Goal: Task Accomplishment & Management: Manage account settings

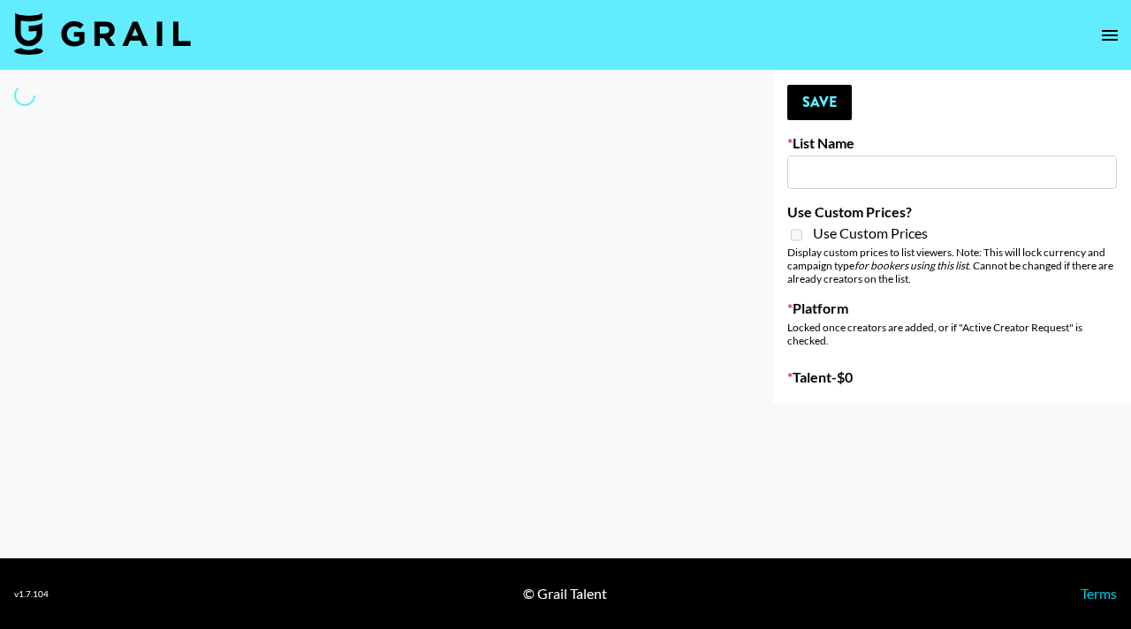
type input "SOS - Jigitz"
select select "Song"
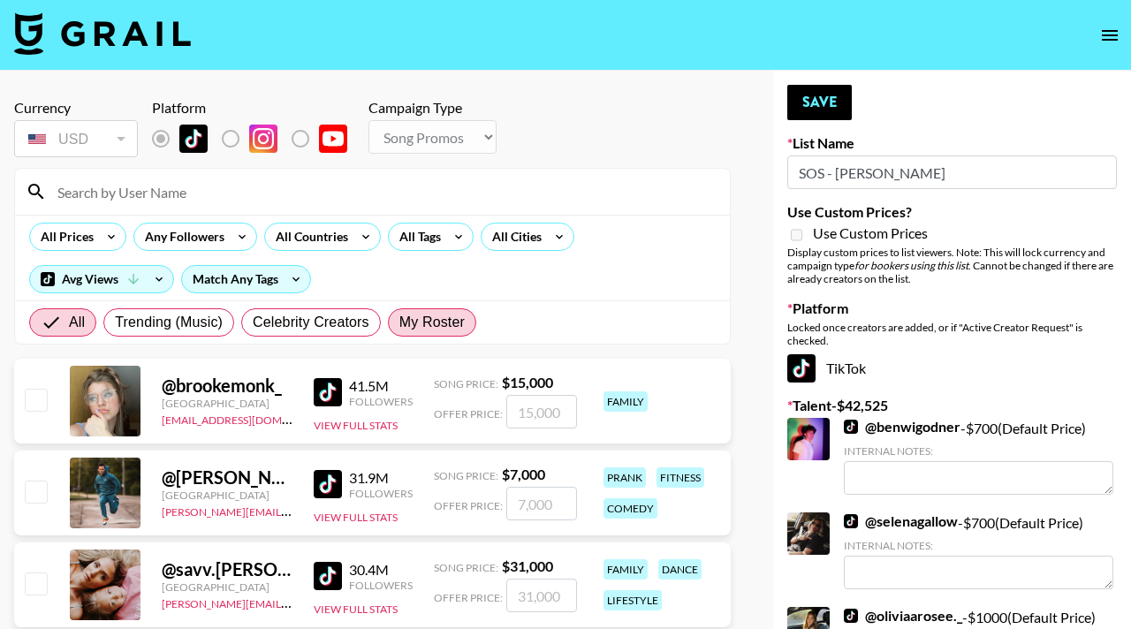
click at [444, 313] on span "My Roster" at bounding box center [431, 322] width 65 height 21
click at [399, 322] on input "My Roster" at bounding box center [399, 322] width 0 height 0
radio input "true"
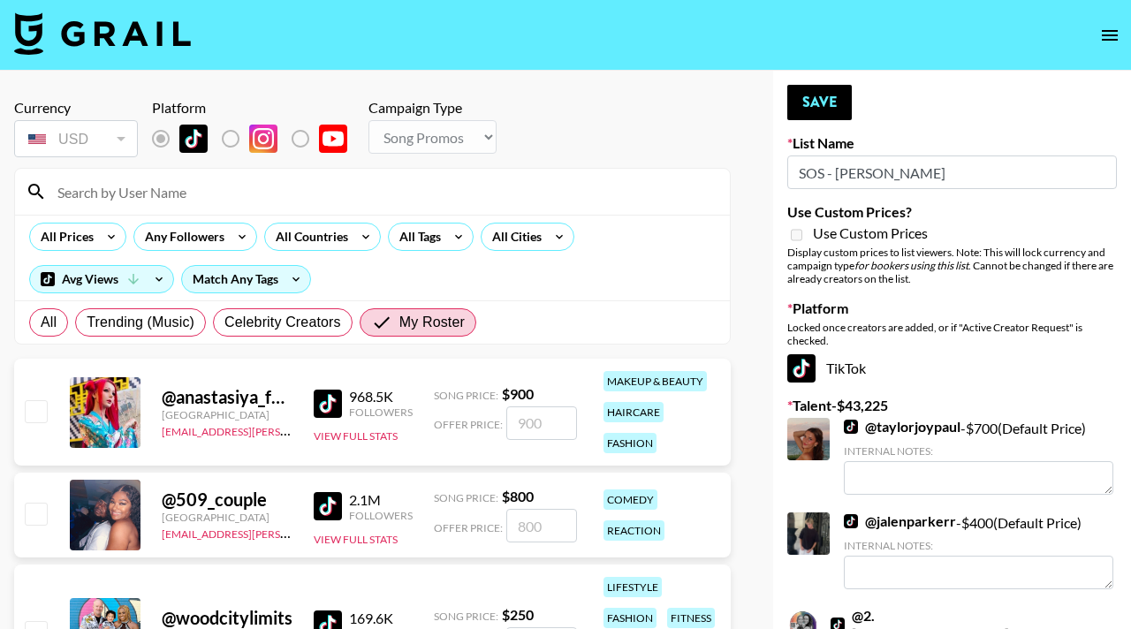
scroll to position [208, 0]
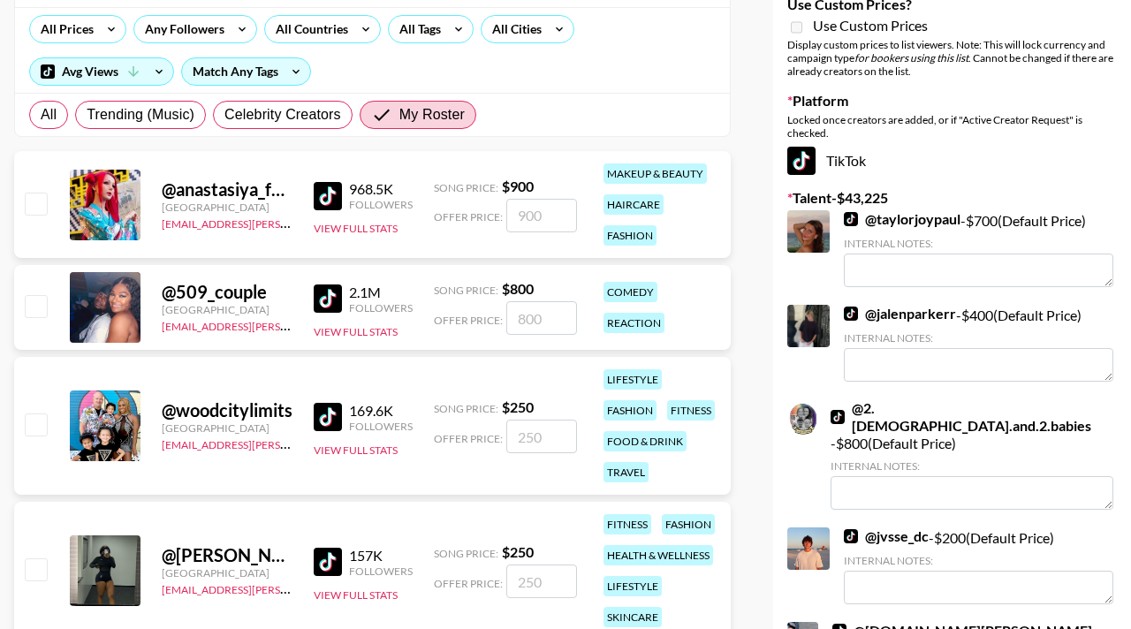
click at [46, 302] on input "checkbox" at bounding box center [35, 305] width 21 height 21
checkbox input "true"
type input "800"
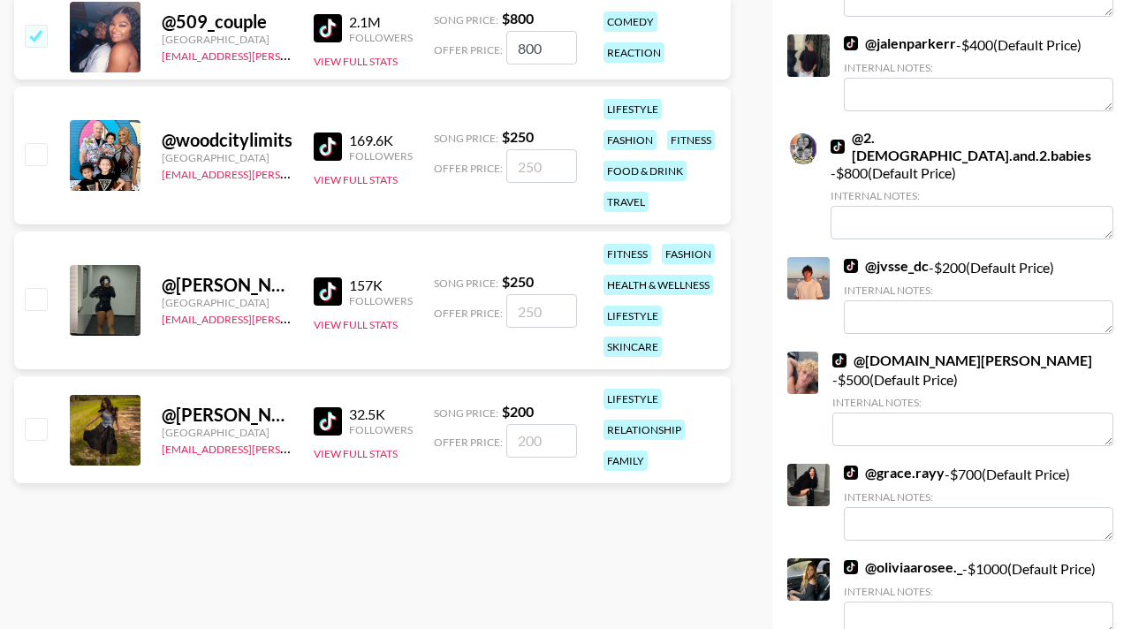
scroll to position [477, 0]
click at [32, 436] on input "checkbox" at bounding box center [35, 429] width 21 height 21
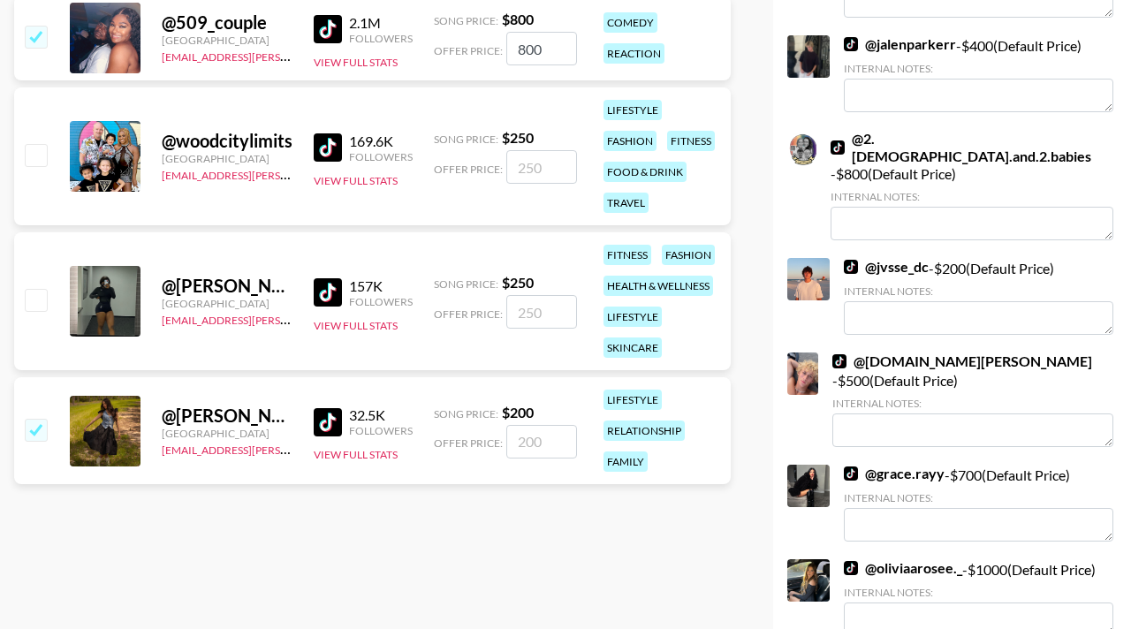
checkbox input "true"
type input "200"
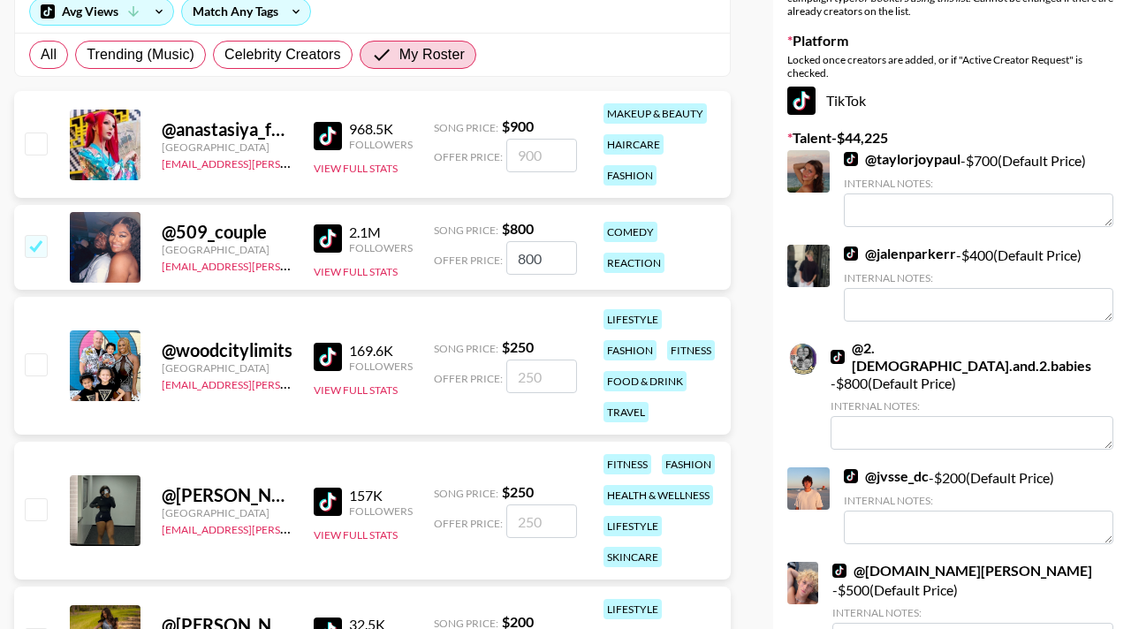
scroll to position [0, 0]
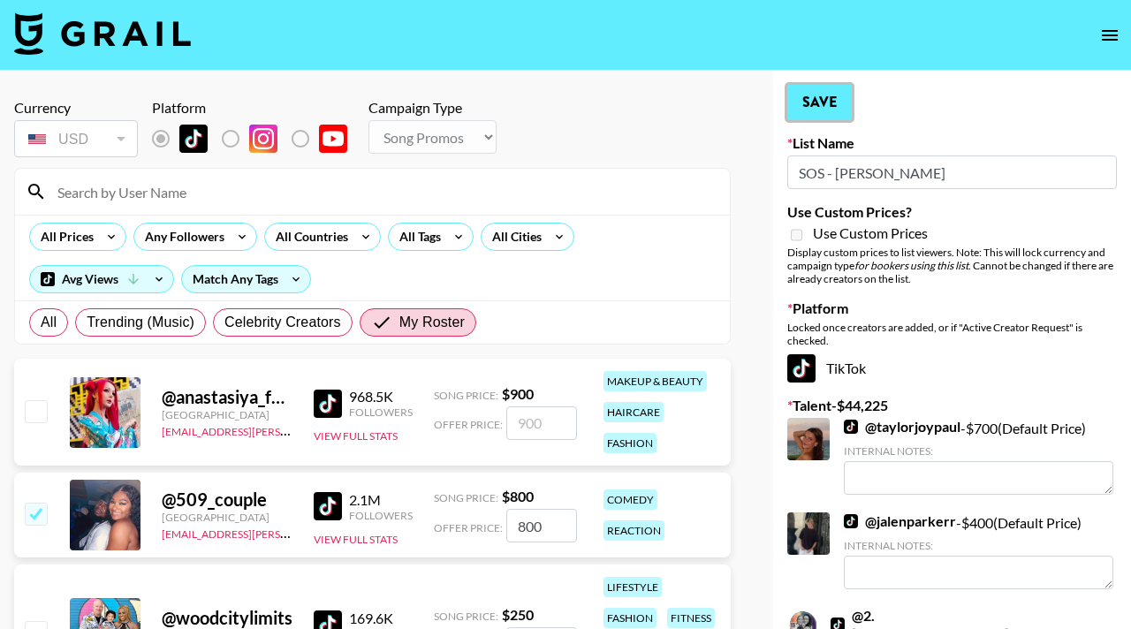
click at [812, 106] on button "Save" at bounding box center [819, 102] width 64 height 35
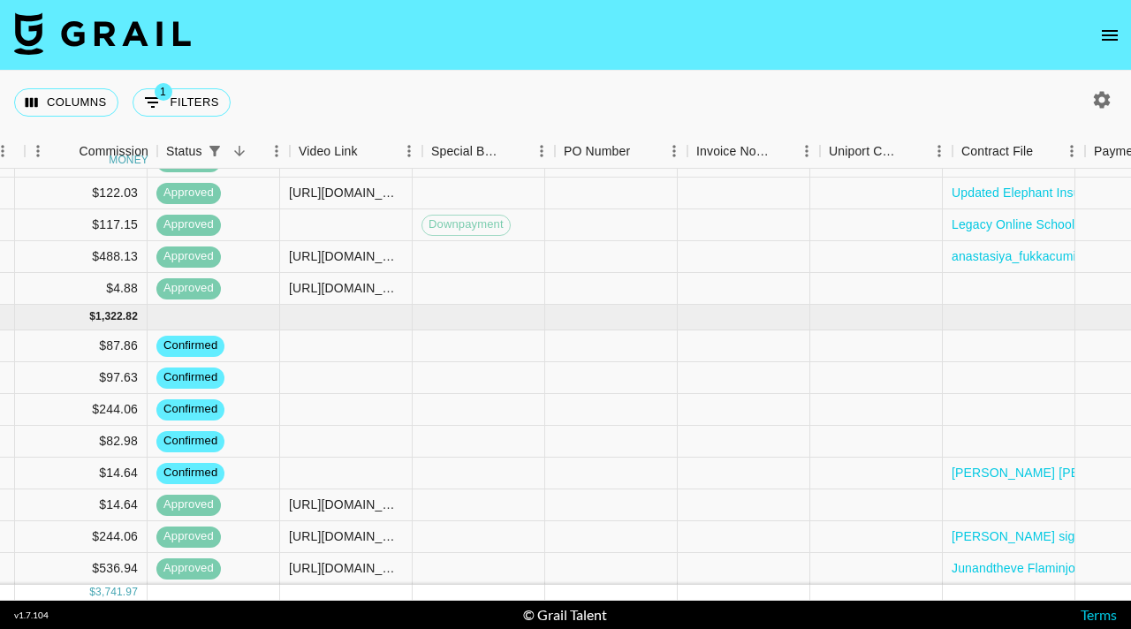
scroll to position [481, 1802]
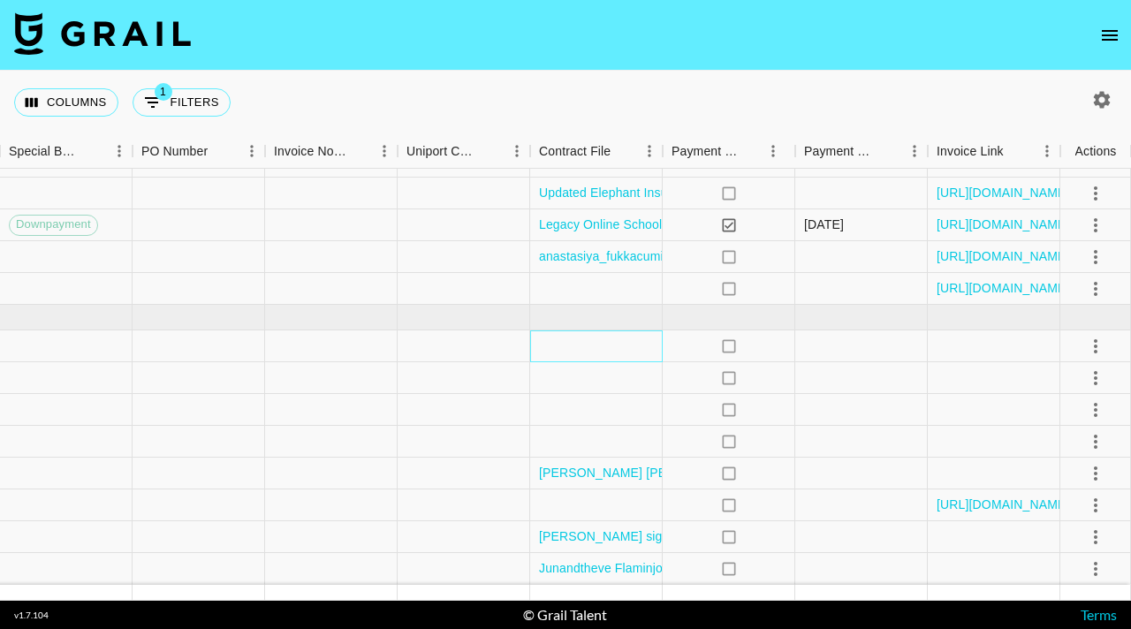
click at [601, 349] on div at bounding box center [596, 346] width 133 height 32
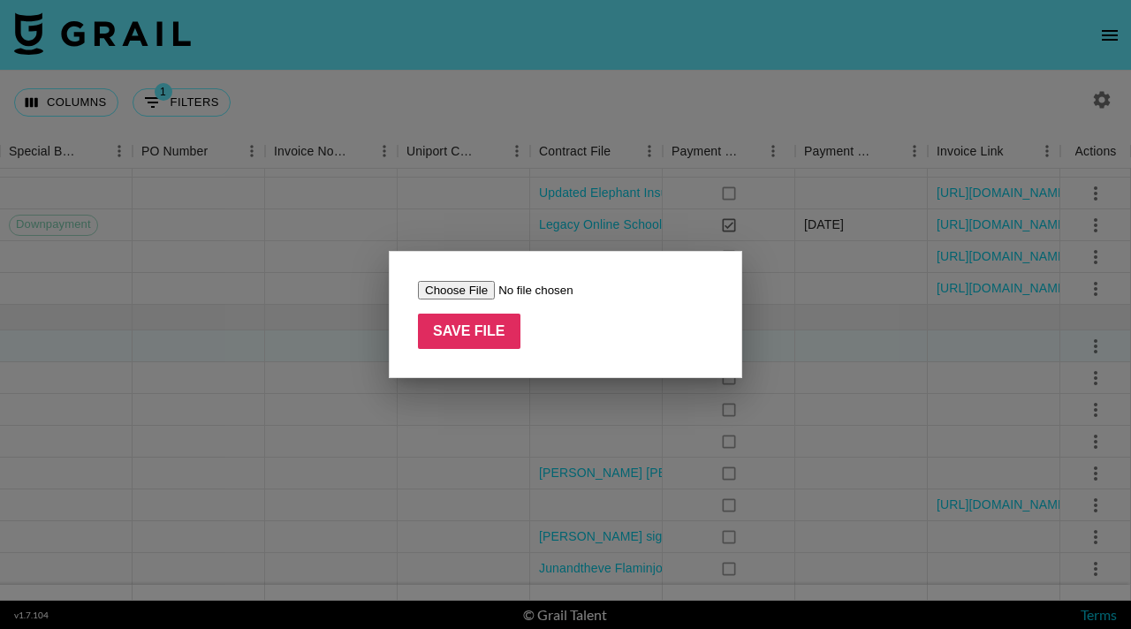
click at [453, 288] on input "file" at bounding box center [529, 290] width 223 height 19
type input "C:\fakepath\[PERSON_NAME] (@[PERSON_NAME].[PERSON_NAME]) - TikTok Agreement - R…"
click at [472, 325] on input "Save File" at bounding box center [469, 331] width 102 height 35
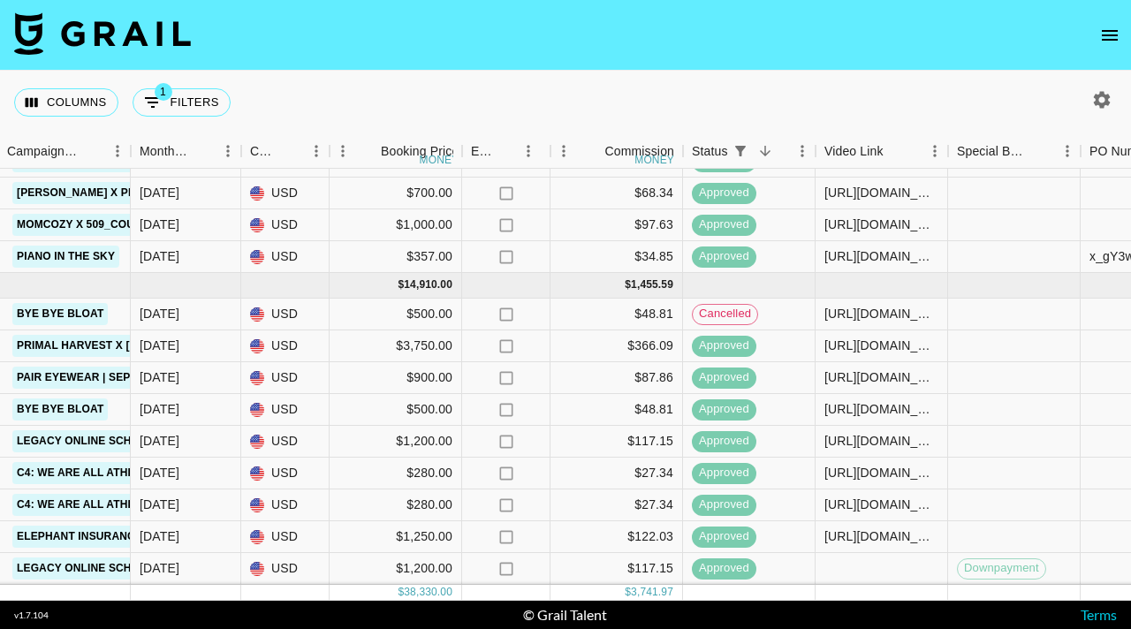
scroll to position [0, 854]
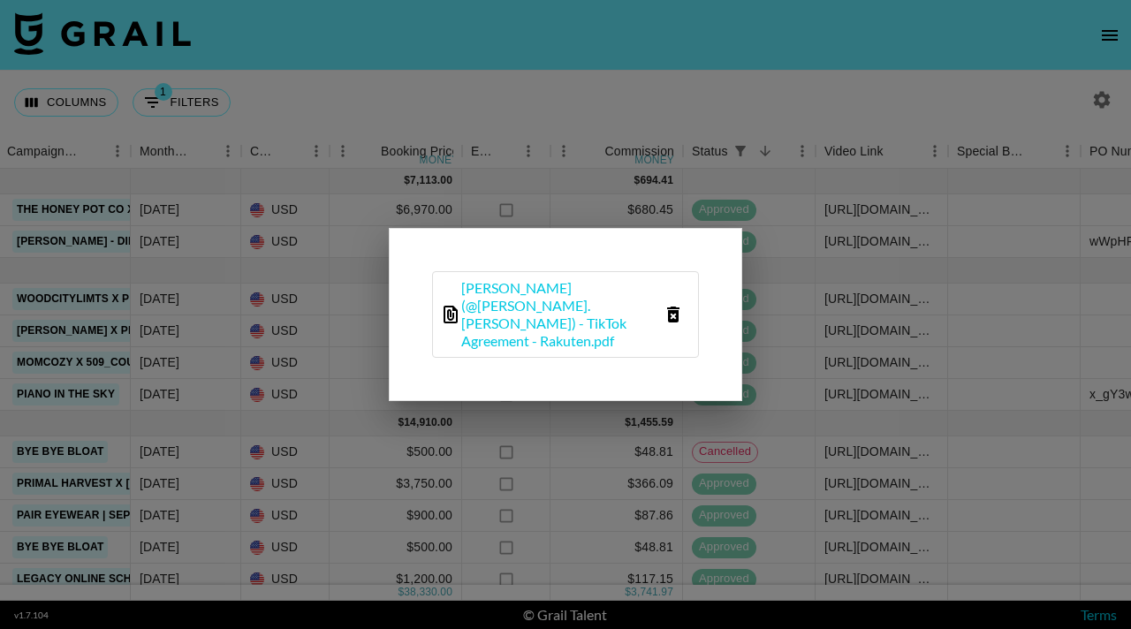
click at [496, 451] on div at bounding box center [565, 314] width 1131 height 629
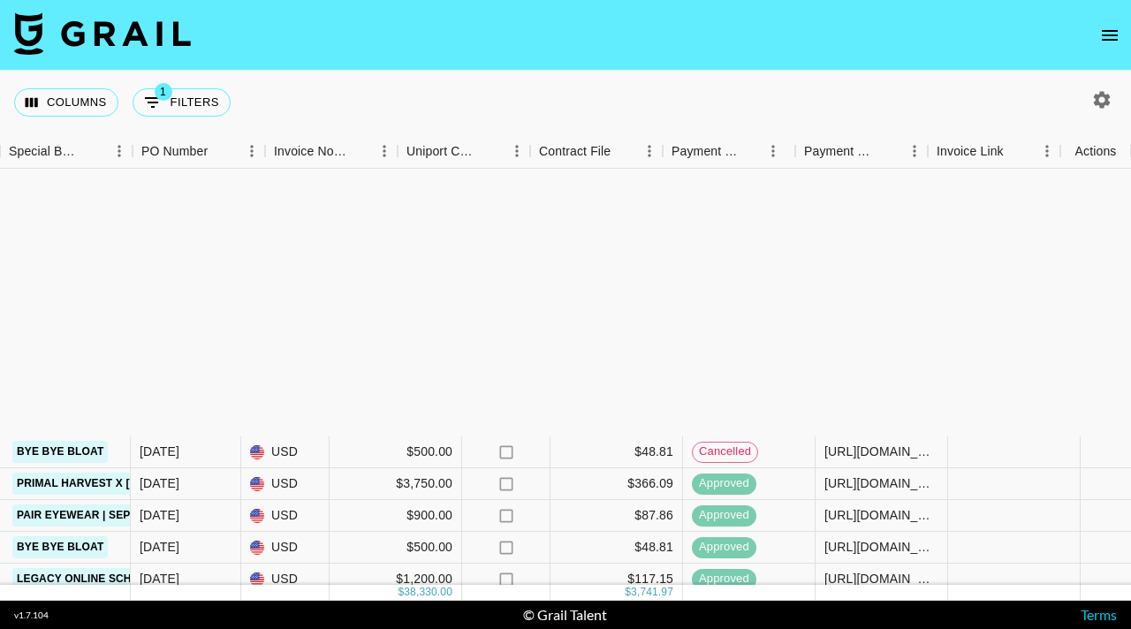
scroll to position [353, 1802]
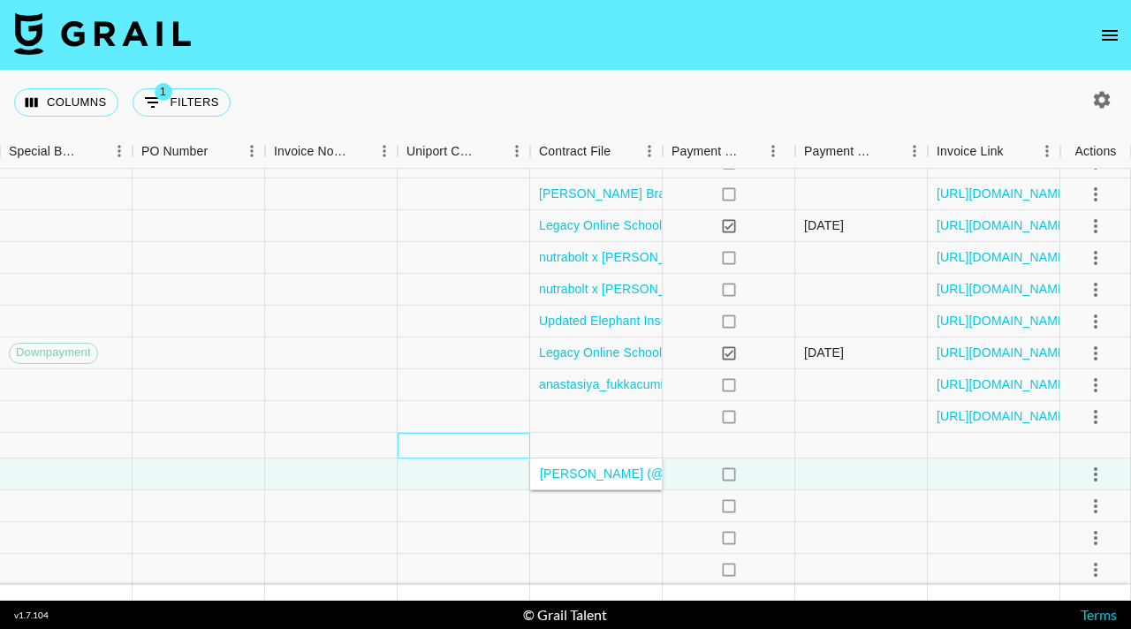
click at [435, 444] on div at bounding box center [464, 446] width 133 height 26
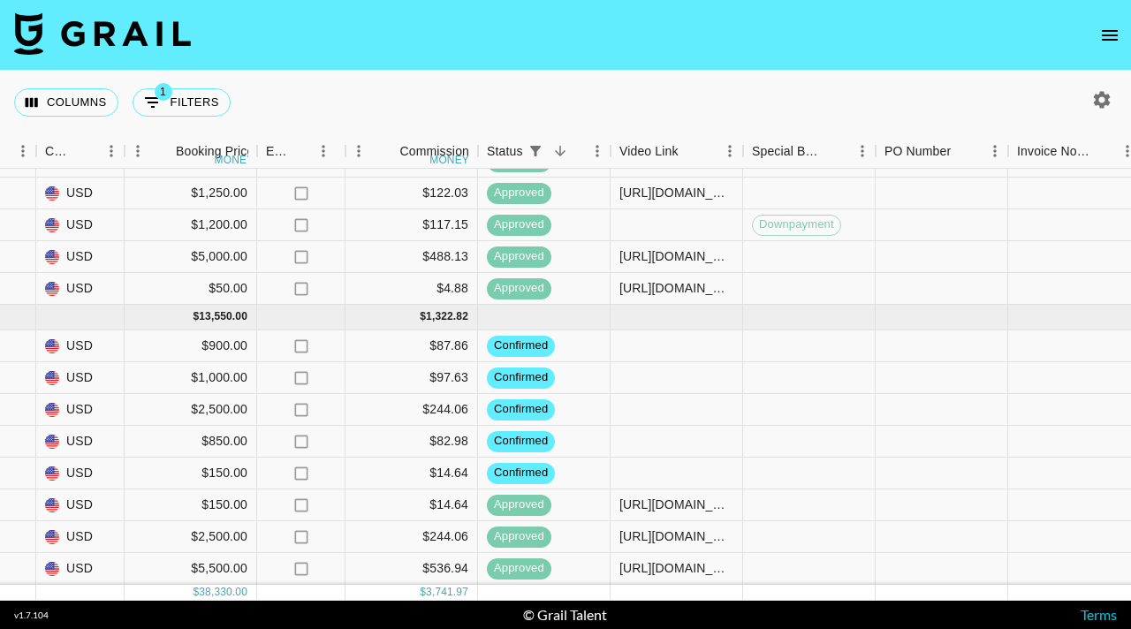
scroll to position [481, 869]
